Goal: Task Accomplishment & Management: Manage account settings

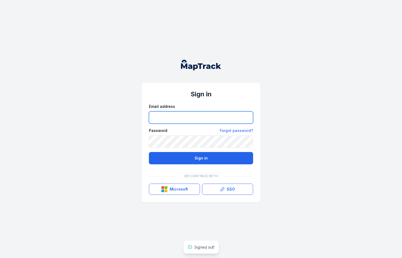
type input "**********"
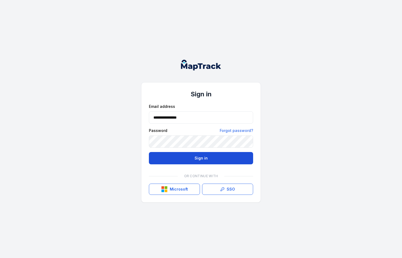
click at [173, 155] on button "Sign in" at bounding box center [201, 158] width 104 height 12
